Goal: Information Seeking & Learning: Learn about a topic

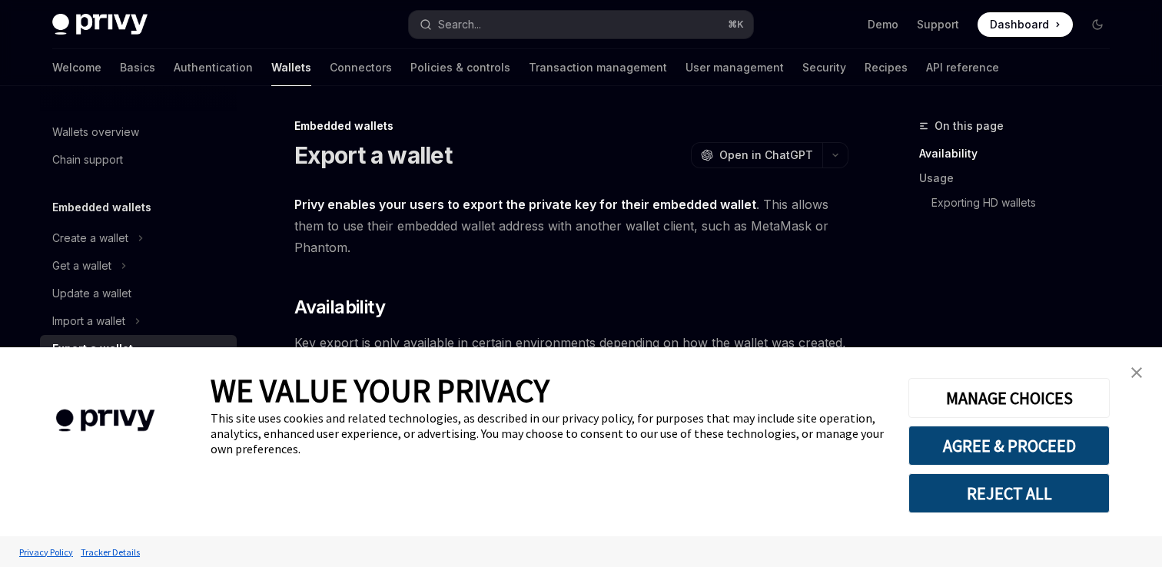
click at [1138, 371] on img "close banner" at bounding box center [1136, 372] width 11 height 11
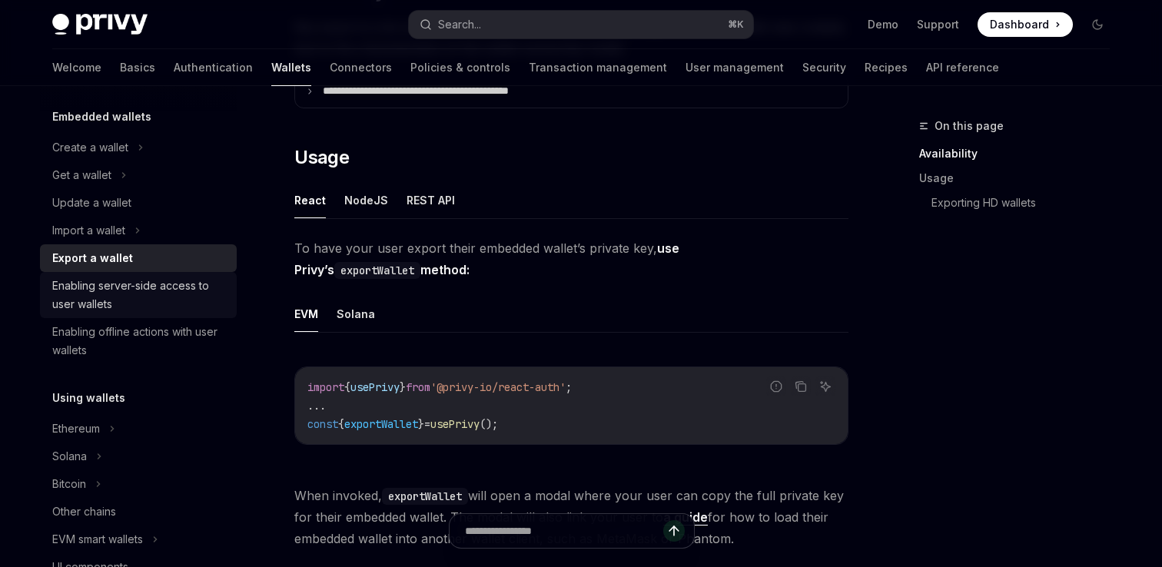
scroll to position [115, 0]
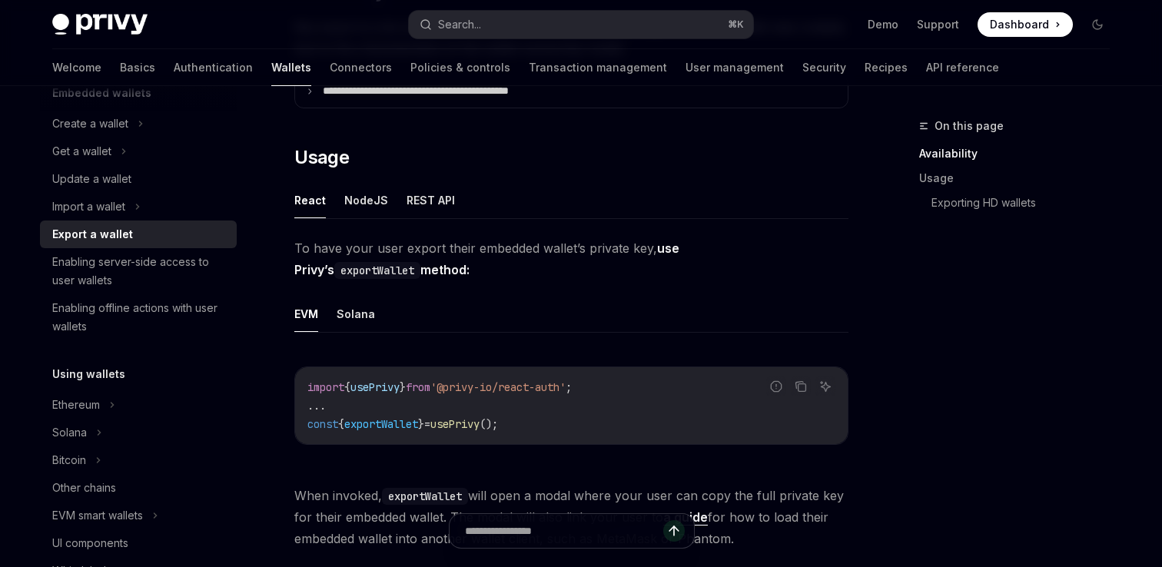
click at [103, 231] on div "Export a wallet" at bounding box center [92, 234] width 81 height 18
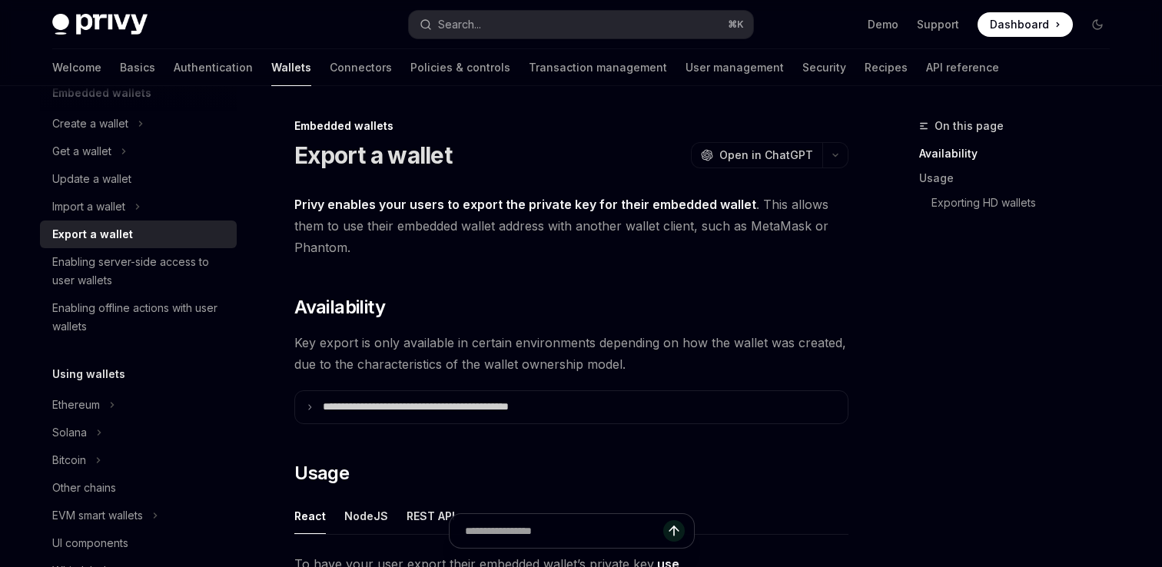
click at [103, 231] on div "Export a wallet" at bounding box center [92, 234] width 81 height 18
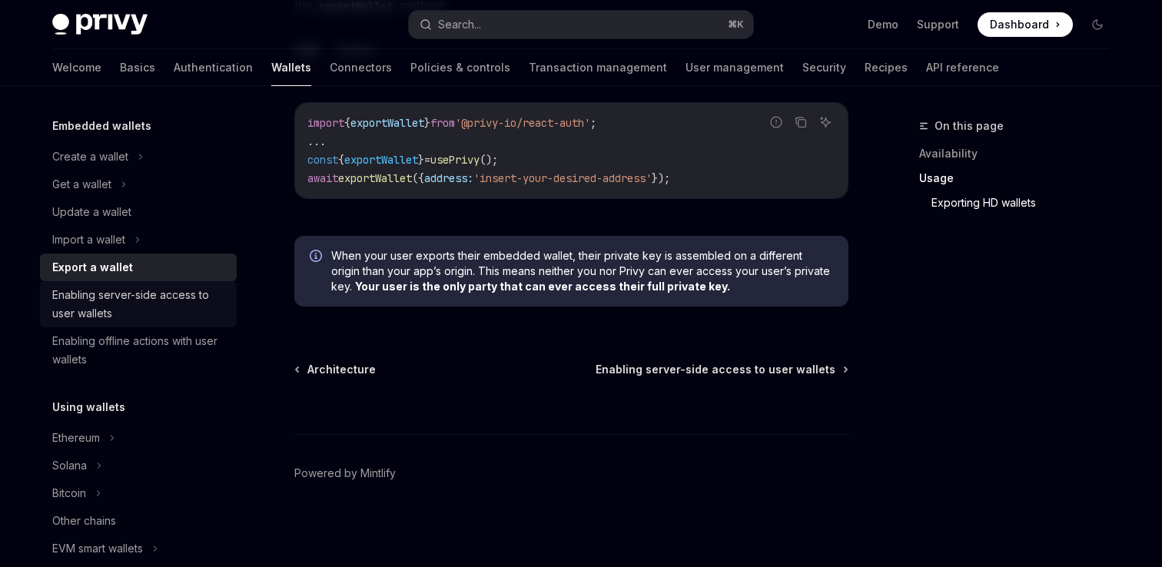
scroll to position [70, 0]
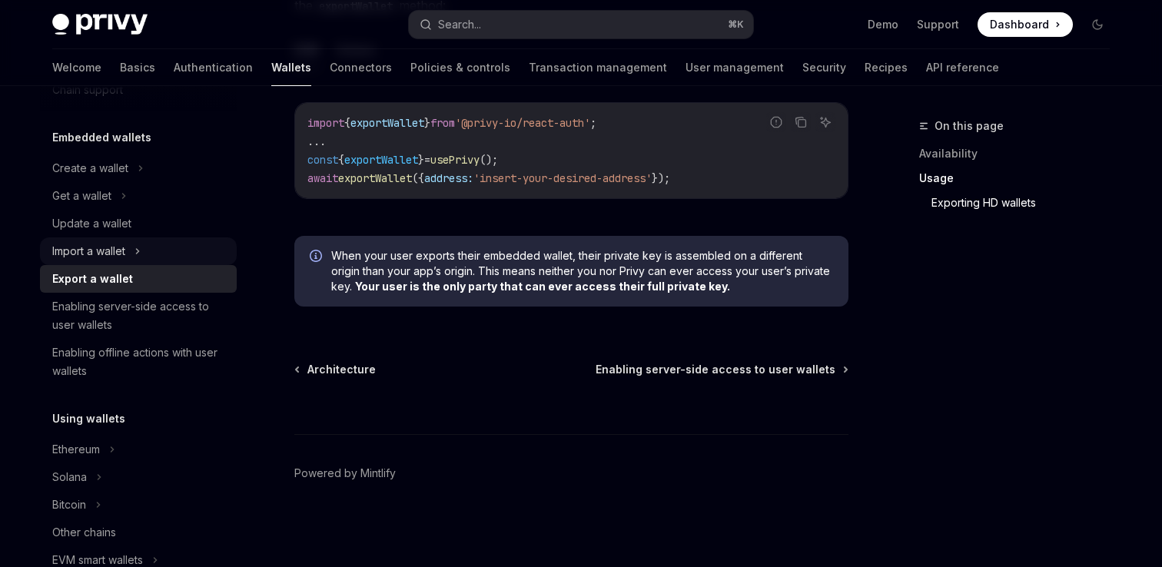
click at [134, 245] on div "Import a wallet" at bounding box center [138, 251] width 197 height 28
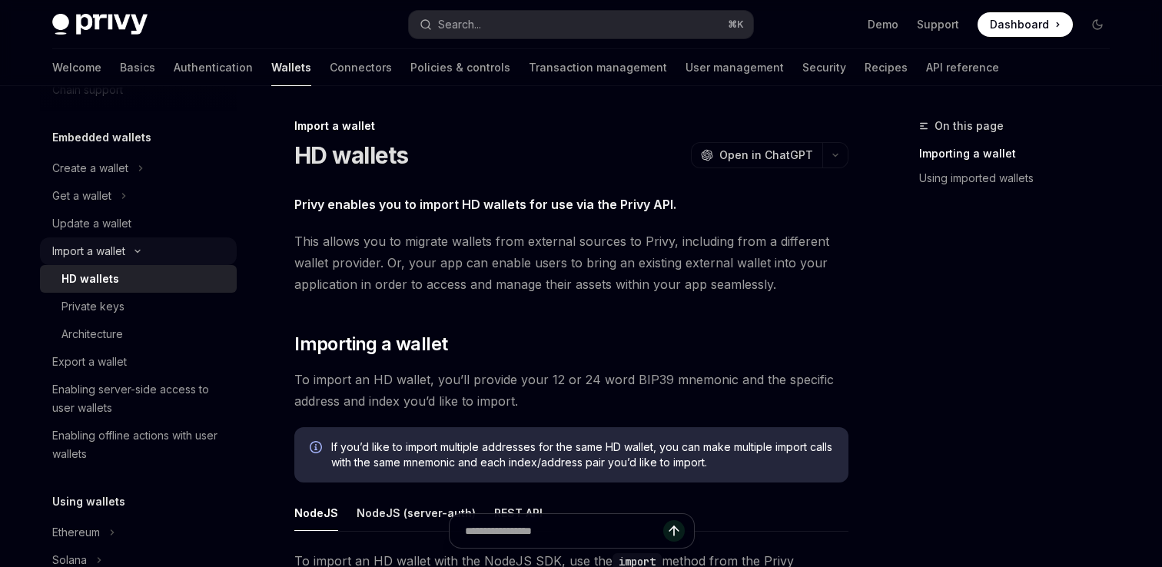
click at [124, 248] on div "Import a wallet" at bounding box center [88, 251] width 73 height 18
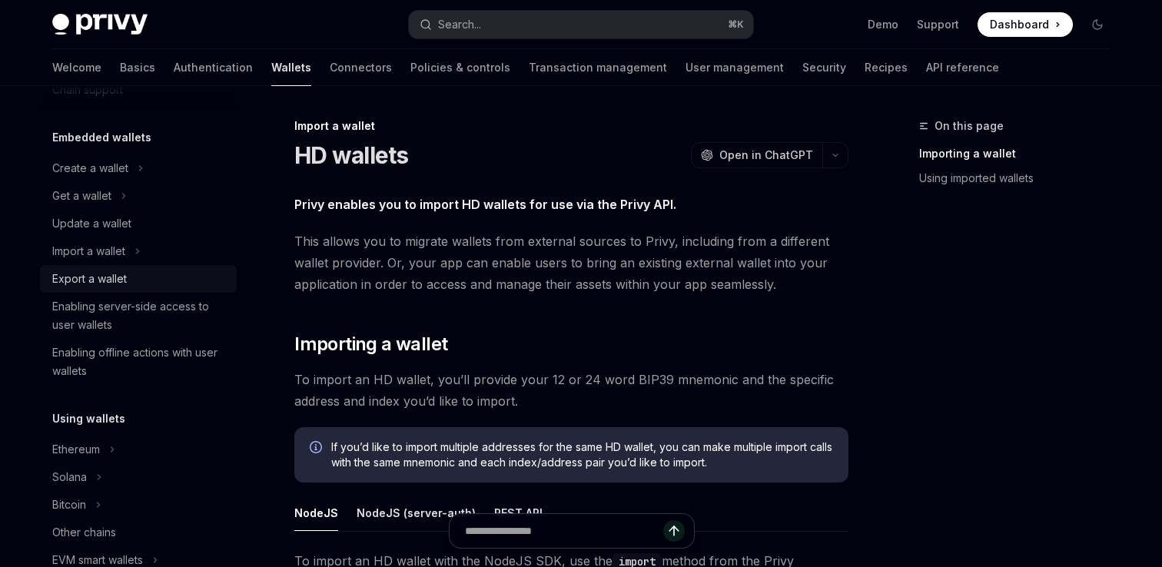
click at [111, 283] on div "Export a wallet" at bounding box center [89, 279] width 75 height 18
type textarea "*"
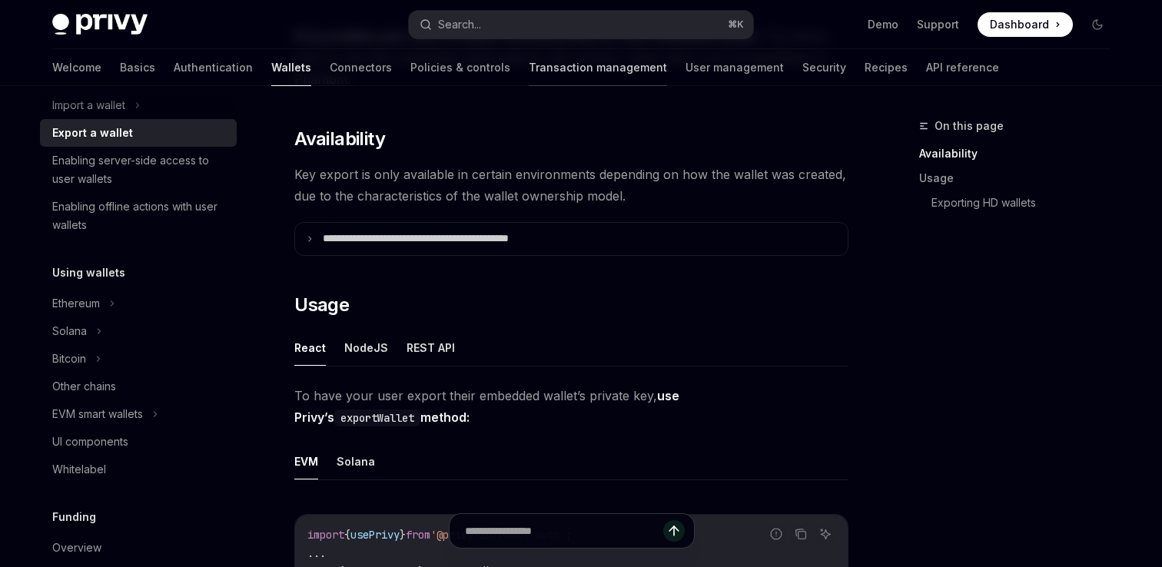
scroll to position [183, 0]
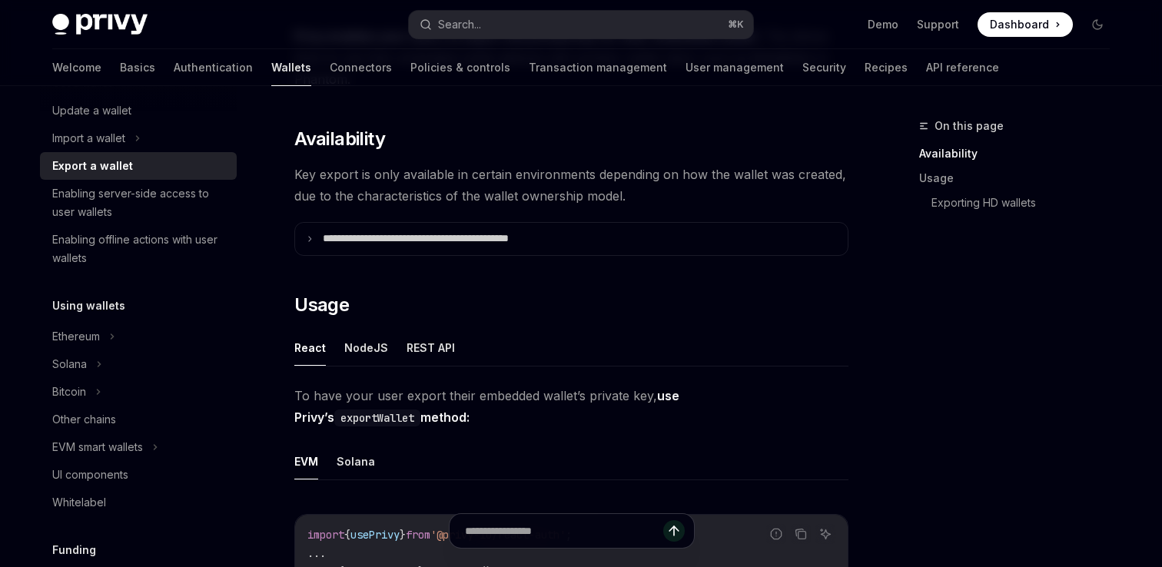
click at [490, 41] on div "Privy Docs home page Search... ⌘ K Demo Support Dashboard Dashboard Search..." at bounding box center [580, 24] width 1057 height 49
click at [477, 22] on div "Search..." at bounding box center [459, 24] width 43 height 18
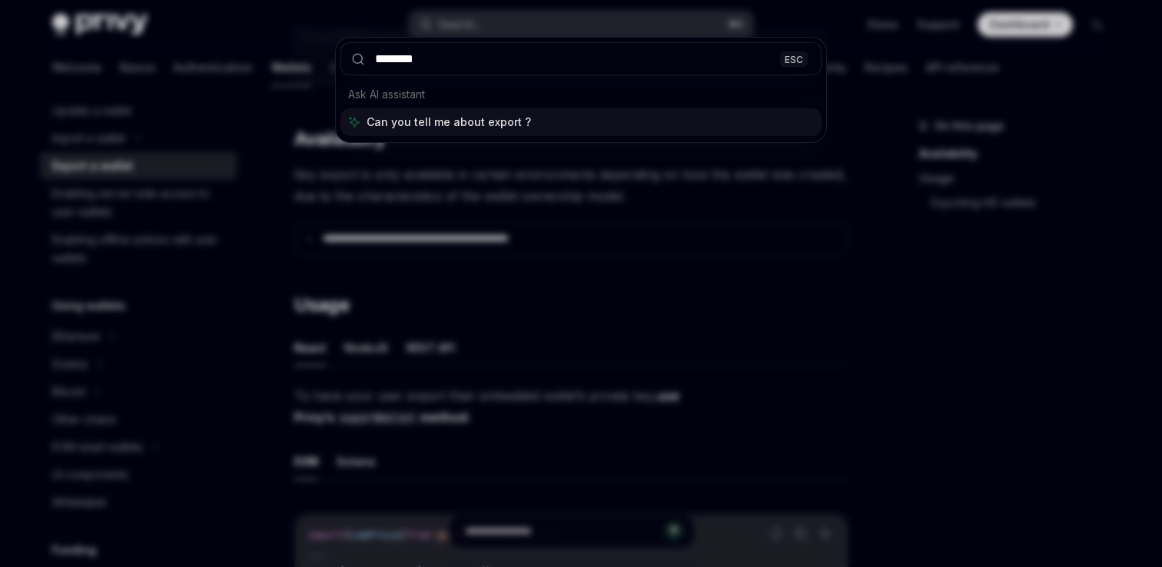
type input "*********"
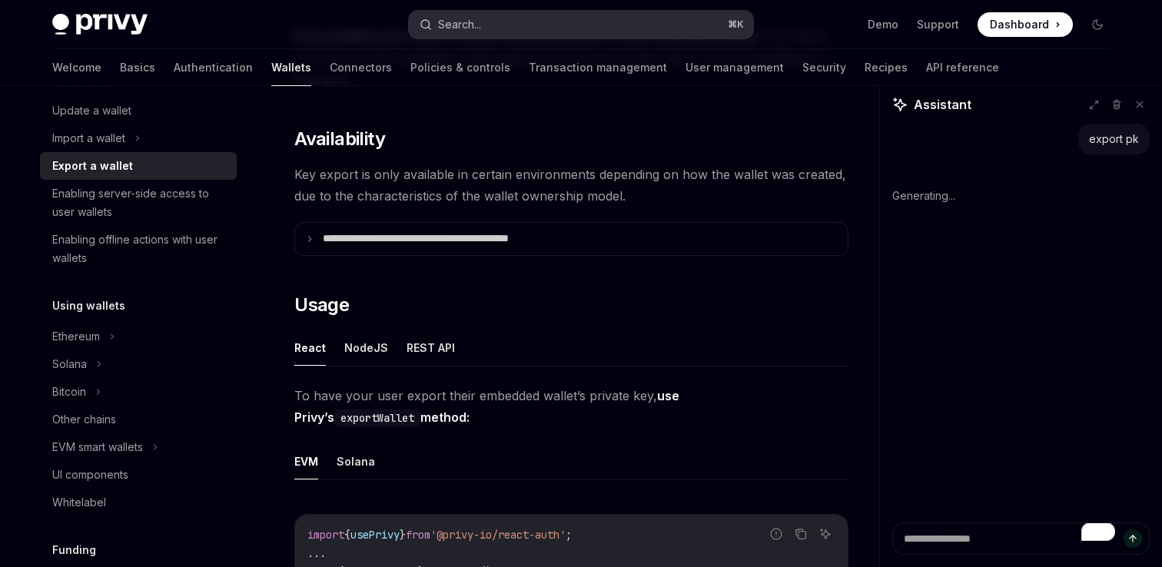
click at [512, 22] on button "Search... ⌘ K" at bounding box center [581, 25] width 344 height 28
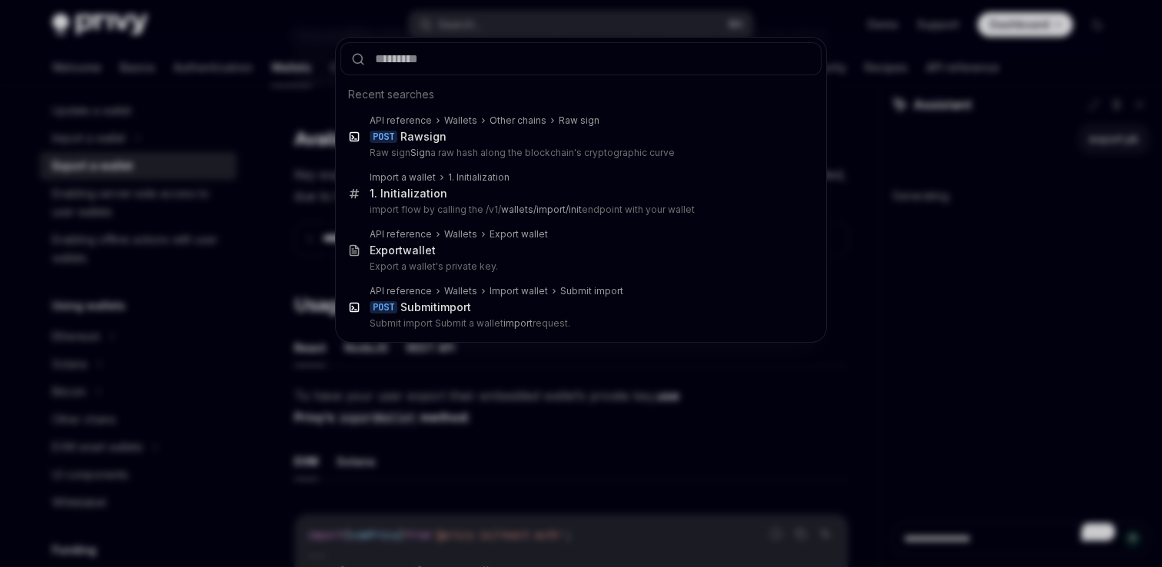
click at [993, 453] on div "Recent searches API reference Wallets Other chains Raw sign POST Raw sign Raw s…" at bounding box center [581, 283] width 1162 height 567
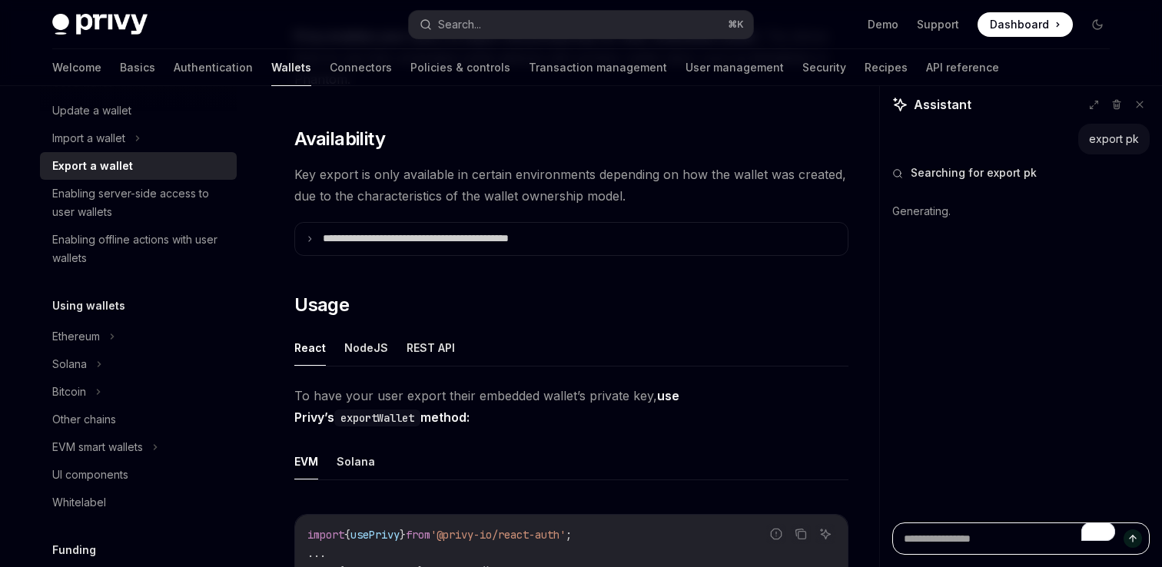
click at [961, 539] on textarea "To enrich screen reader interactions, please activate Accessibility in Grammarl…" at bounding box center [1020, 539] width 257 height 32
type textarea "*"
type textarea "**"
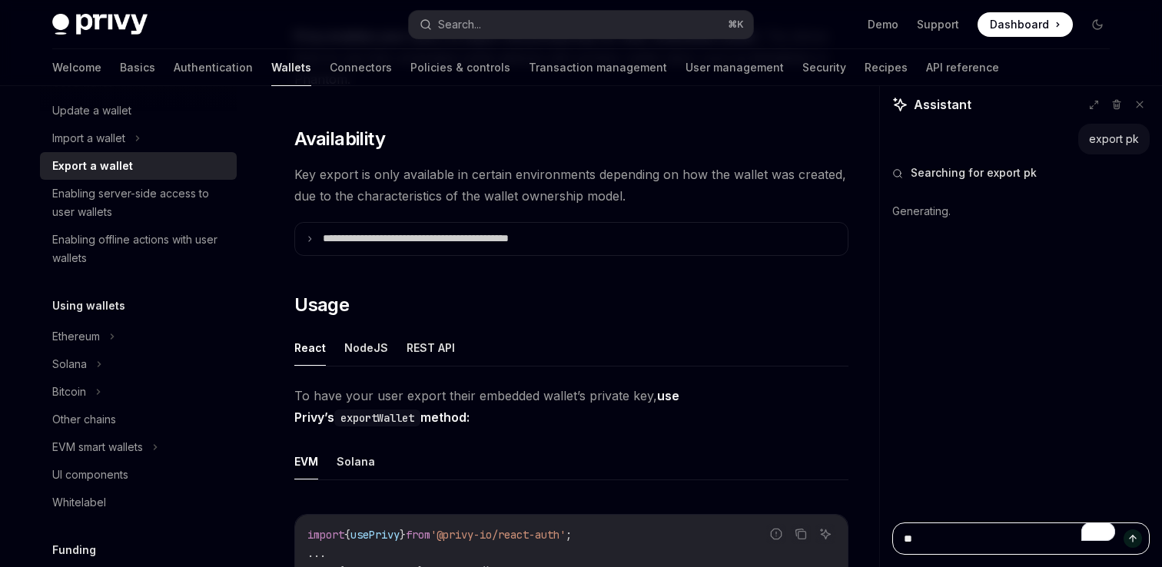
type textarea "*"
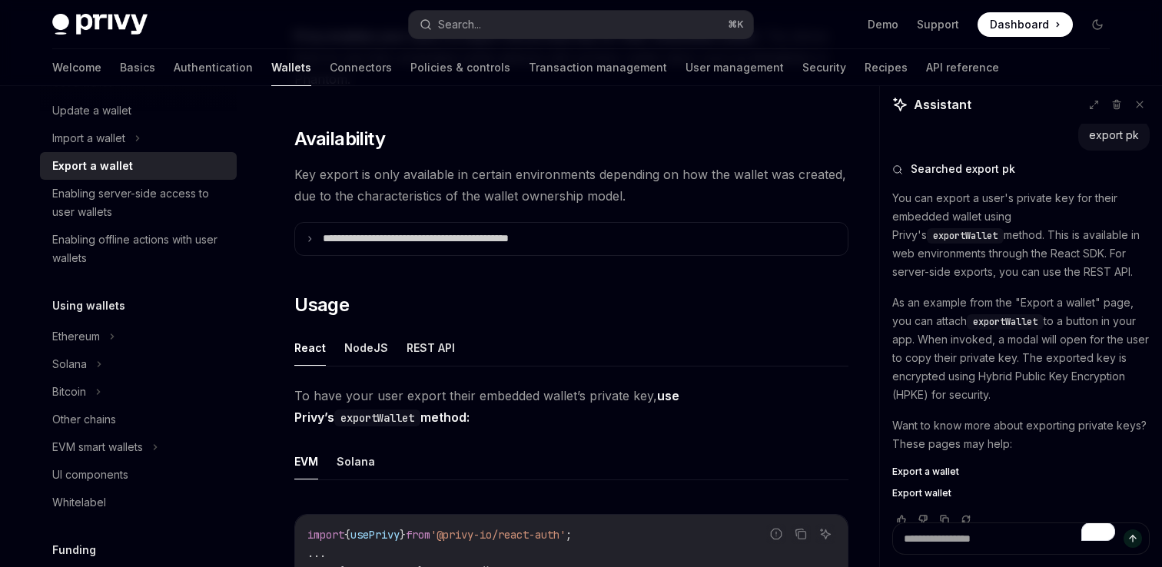
scroll to position [25, 0]
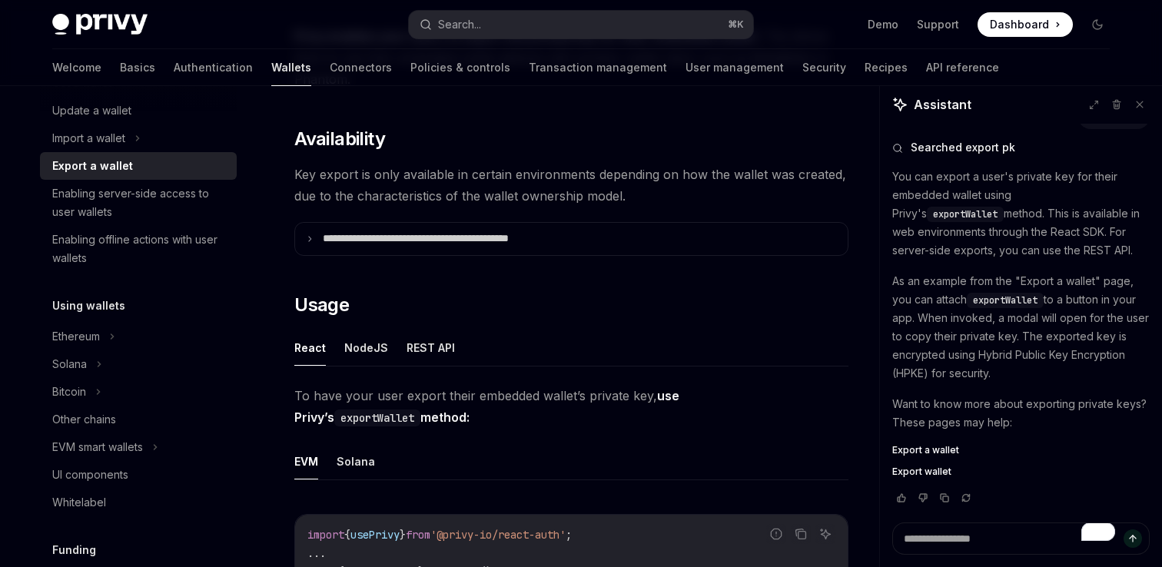
type textarea "*"
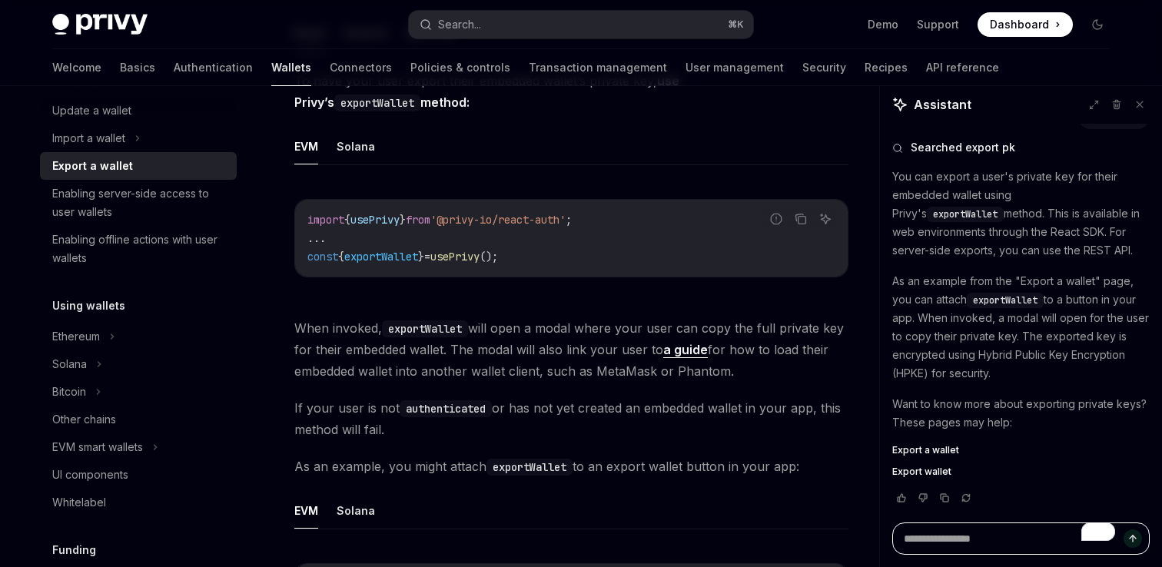
scroll to position [626, 0]
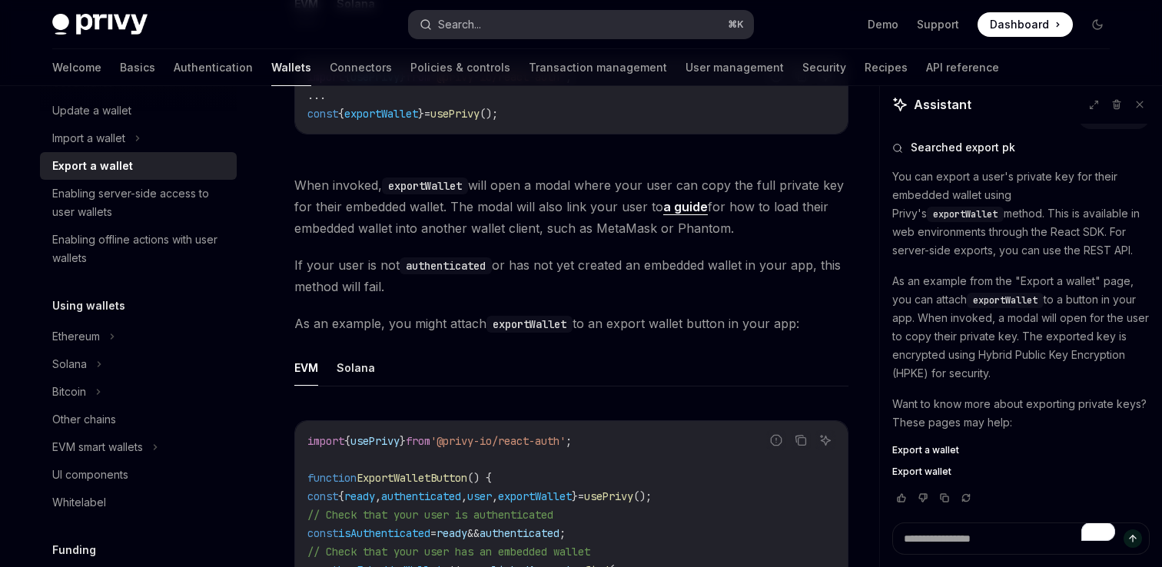
click at [478, 25] on div "Search..." at bounding box center [459, 24] width 43 height 18
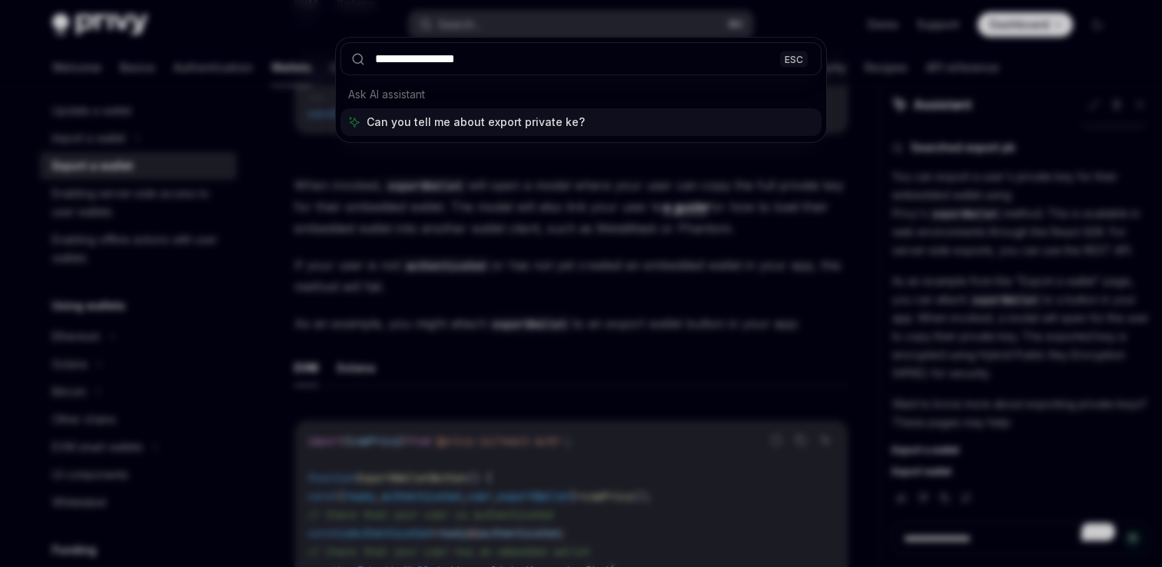
type input "**********"
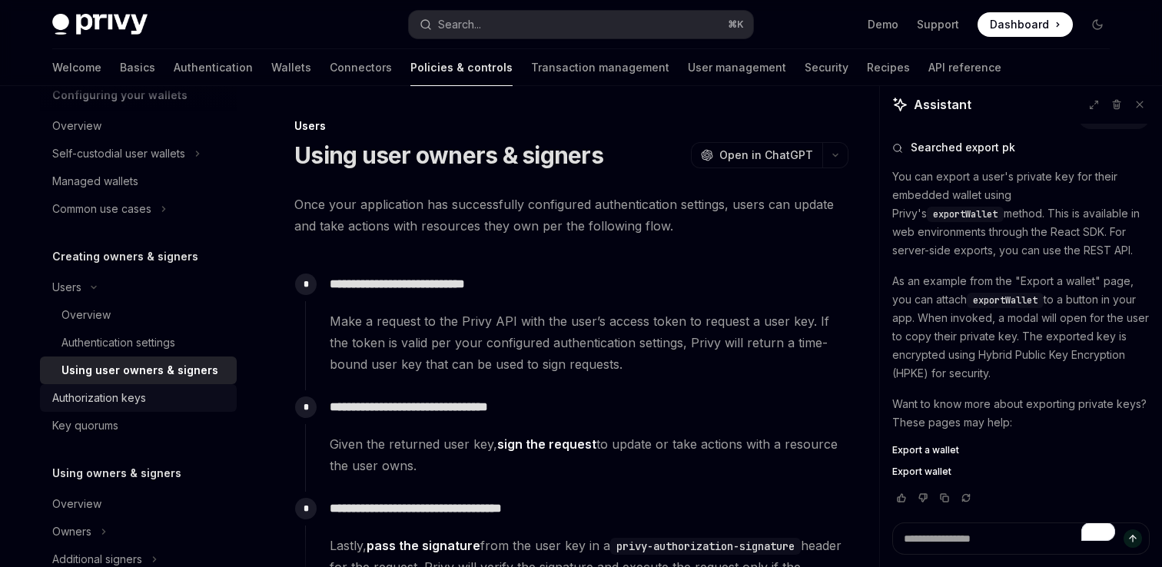
click at [84, 394] on div "Authorization keys" at bounding box center [99, 398] width 94 height 18
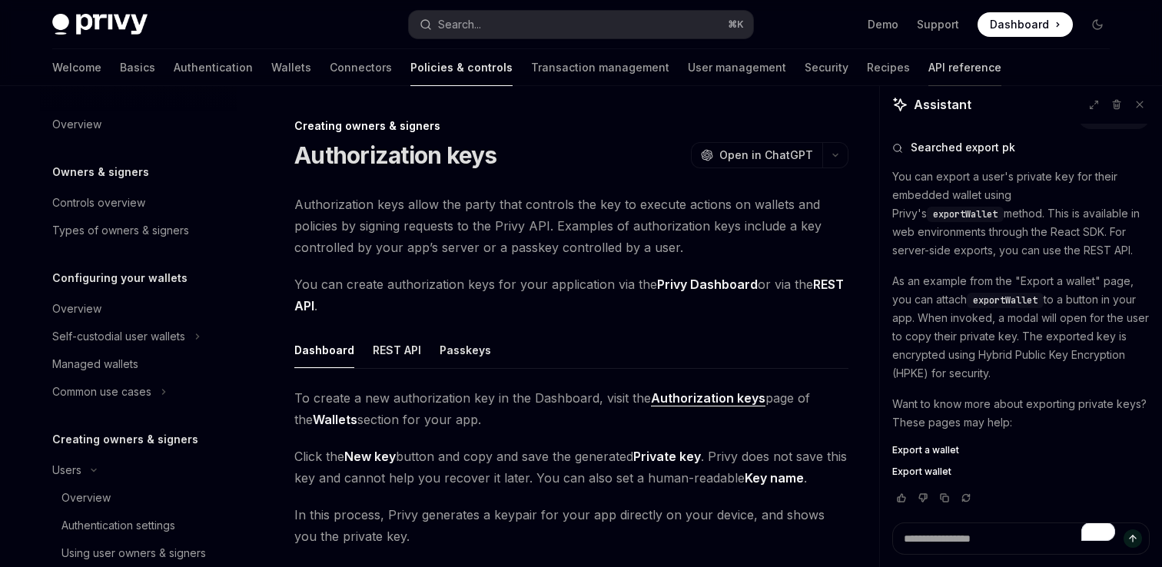
click at [928, 65] on link "API reference" at bounding box center [964, 67] width 73 height 37
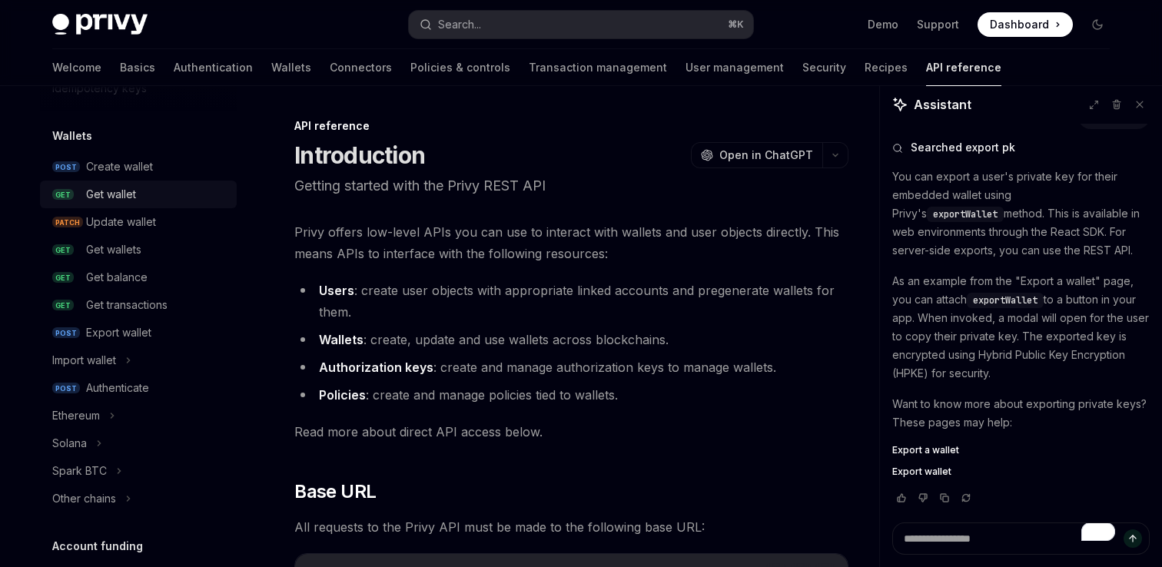
scroll to position [121, 0]
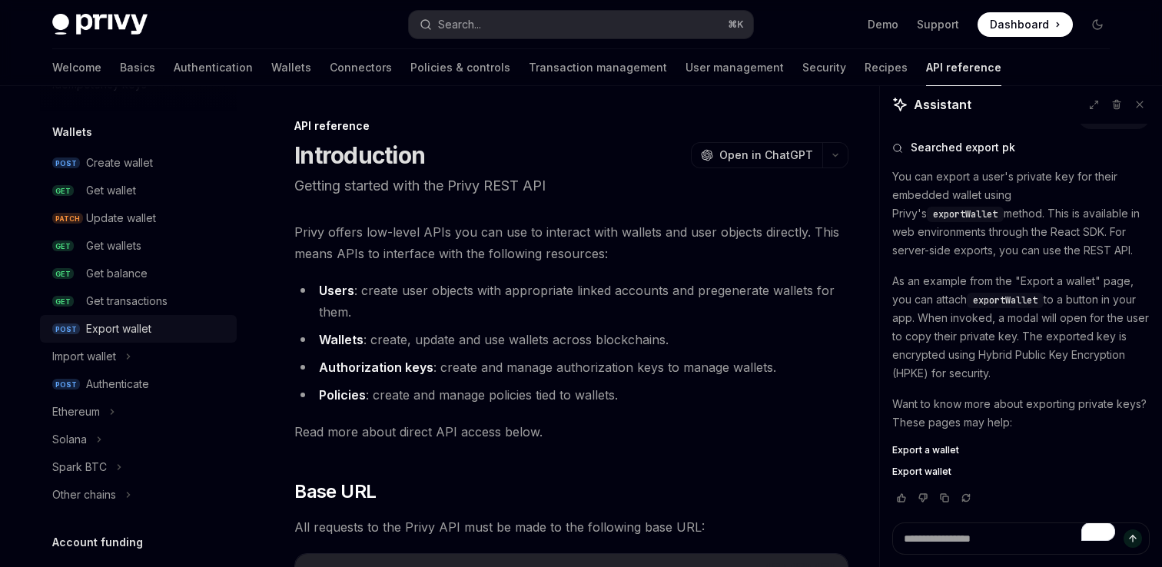
click at [134, 323] on div "Export wallet" at bounding box center [118, 329] width 65 height 18
type textarea "*"
